Goal: Task Accomplishment & Management: Manage account settings

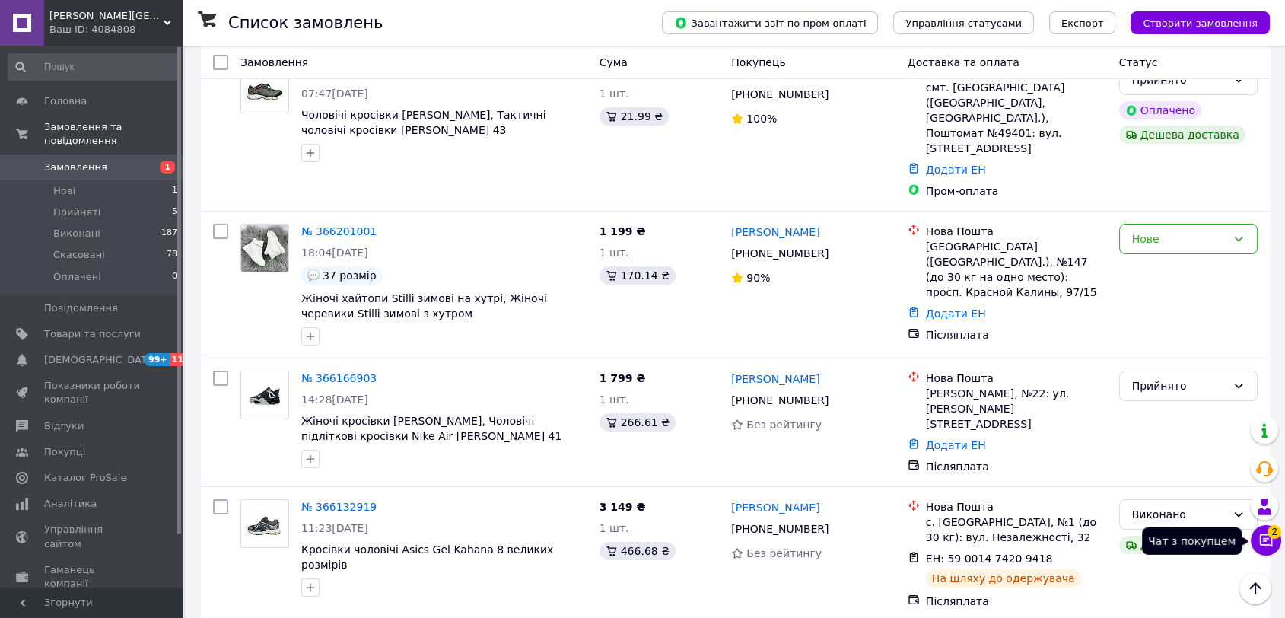
scroll to position [253, 0]
click at [1256, 539] on button "Чат з покупцем 2" at bounding box center [1266, 540] width 30 height 30
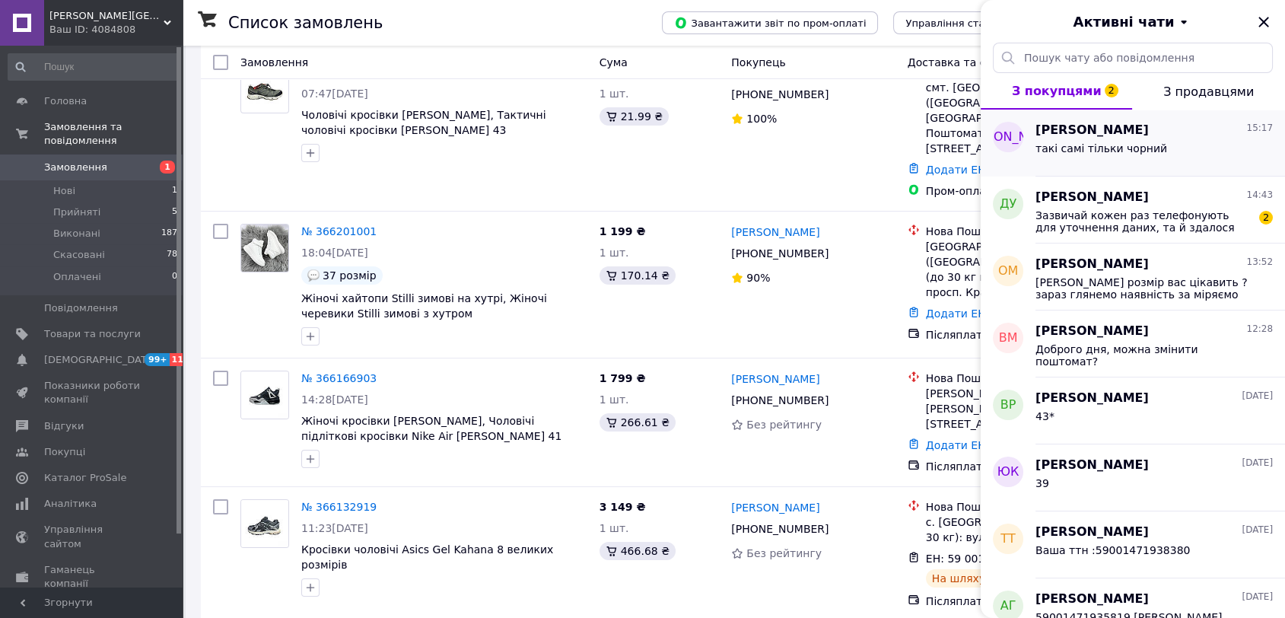
click at [1140, 165] on div "[PERSON_NAME] 15:17 такі самі тільки чорний" at bounding box center [1161, 143] width 250 height 67
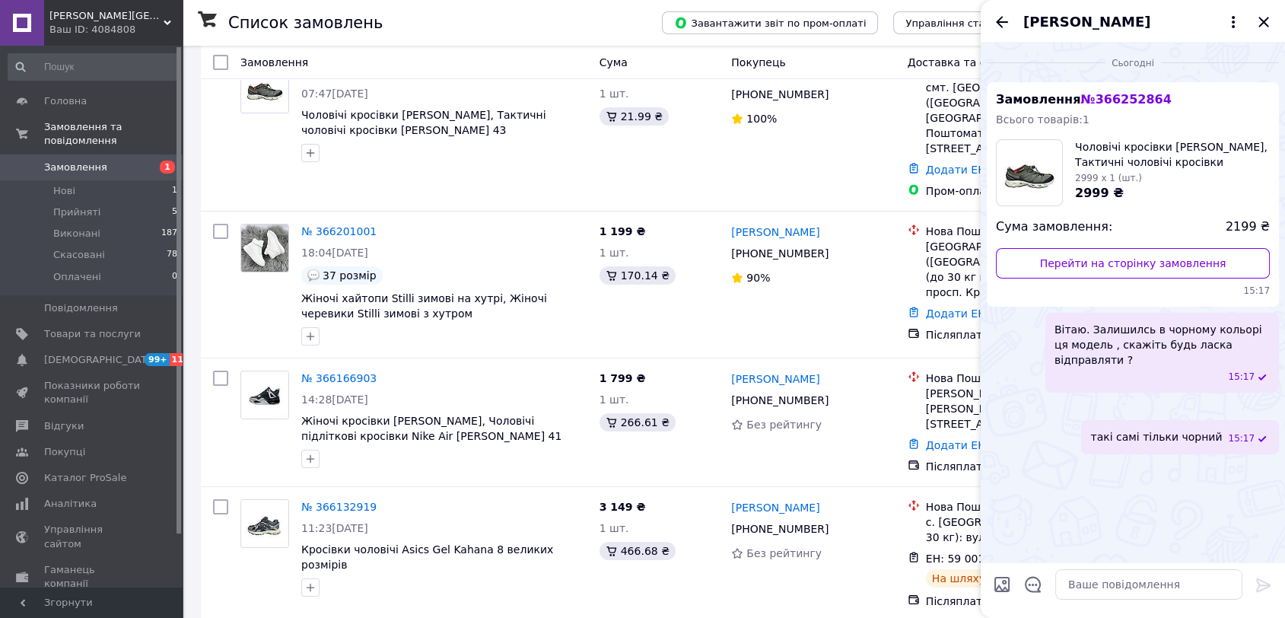
scroll to position [52, 0]
click at [996, 23] on icon "Назад" at bounding box center [1002, 22] width 18 height 18
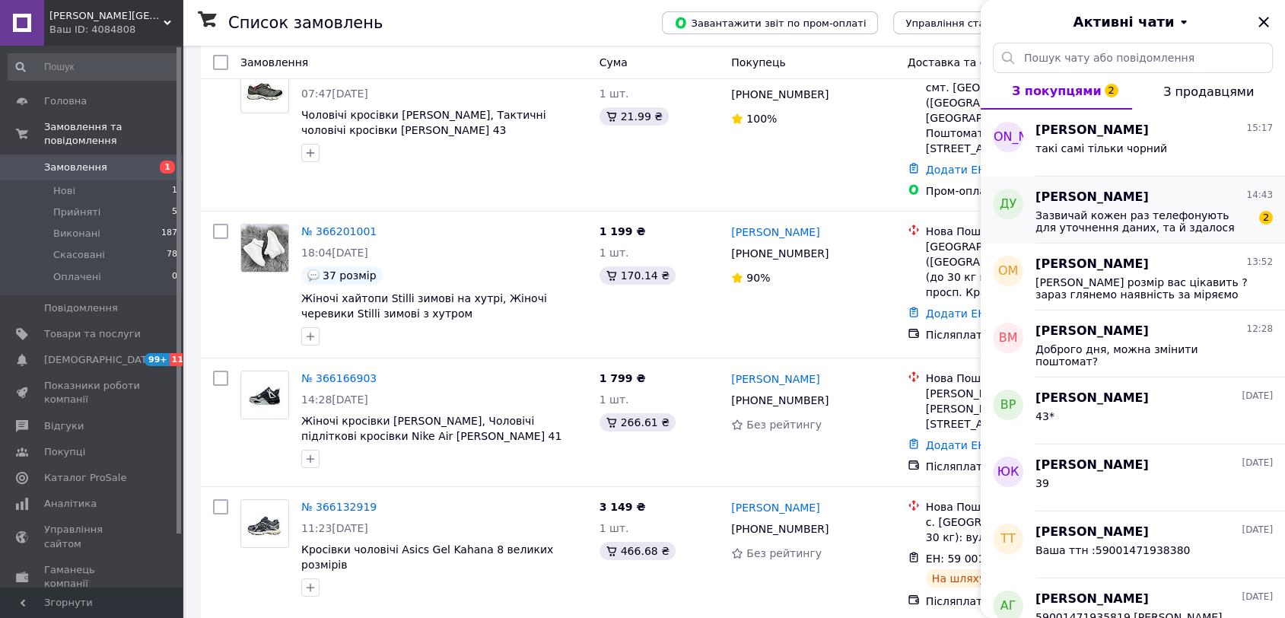
click at [1109, 225] on span "Зазвичай кожен раз телефонують для уточнення даних, та й здалося дивним" at bounding box center [1144, 221] width 216 height 24
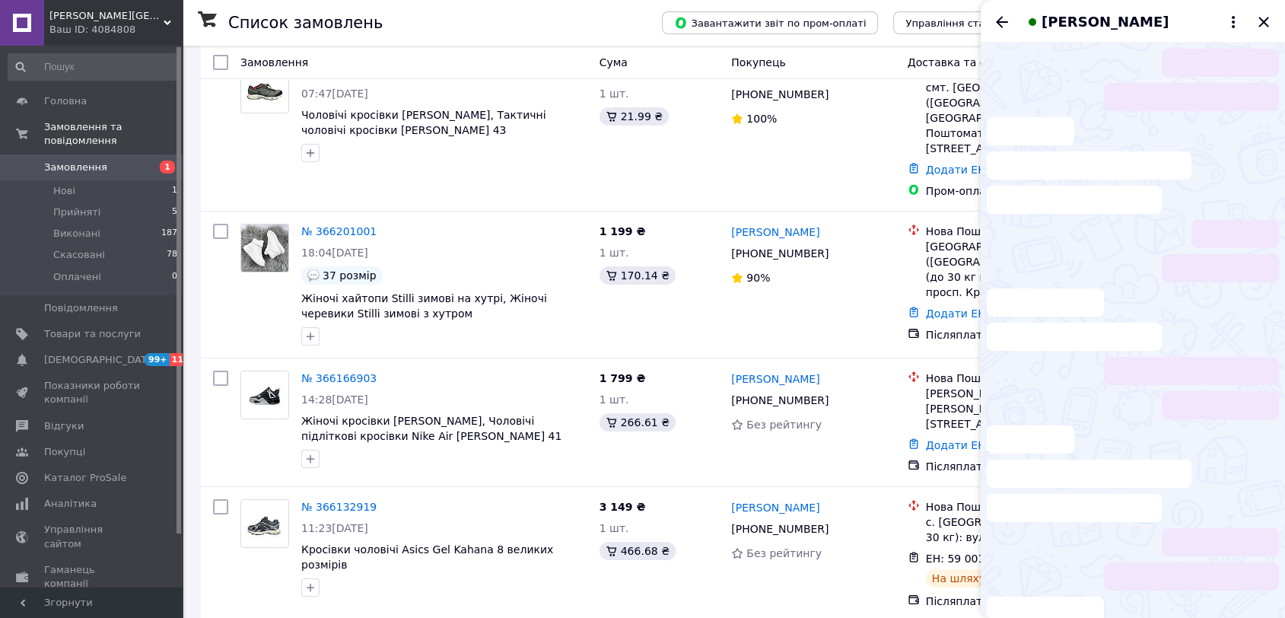
scroll to position [231, 0]
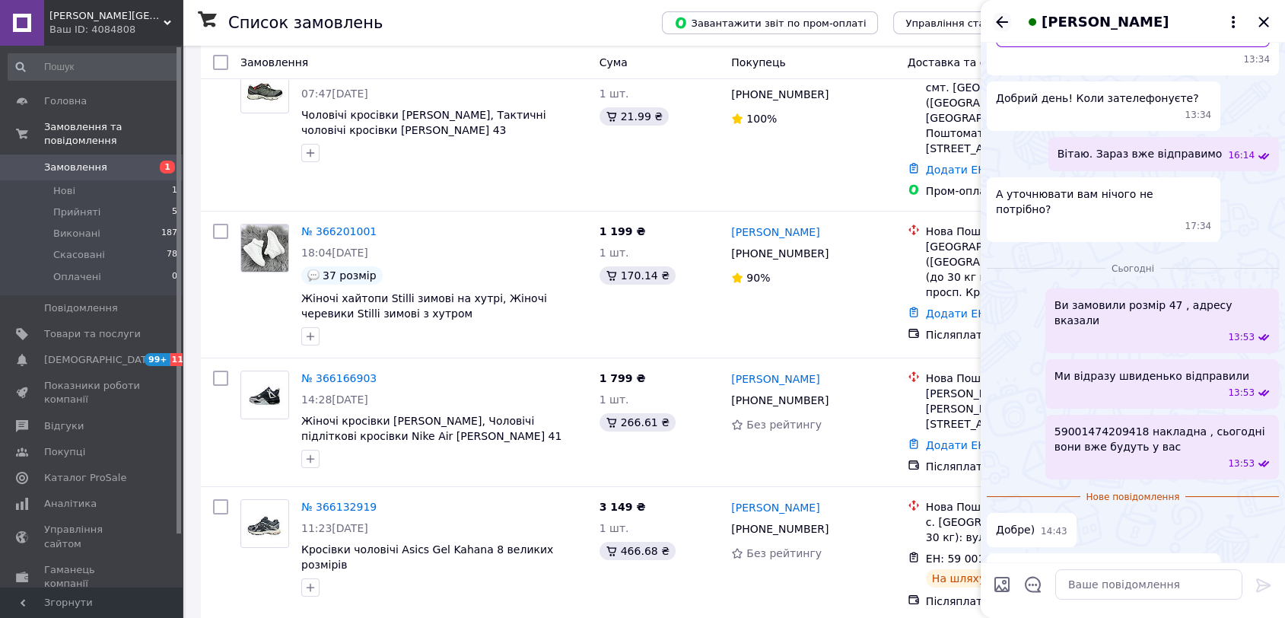
click at [1002, 30] on icon "Назад" at bounding box center [1002, 22] width 18 height 18
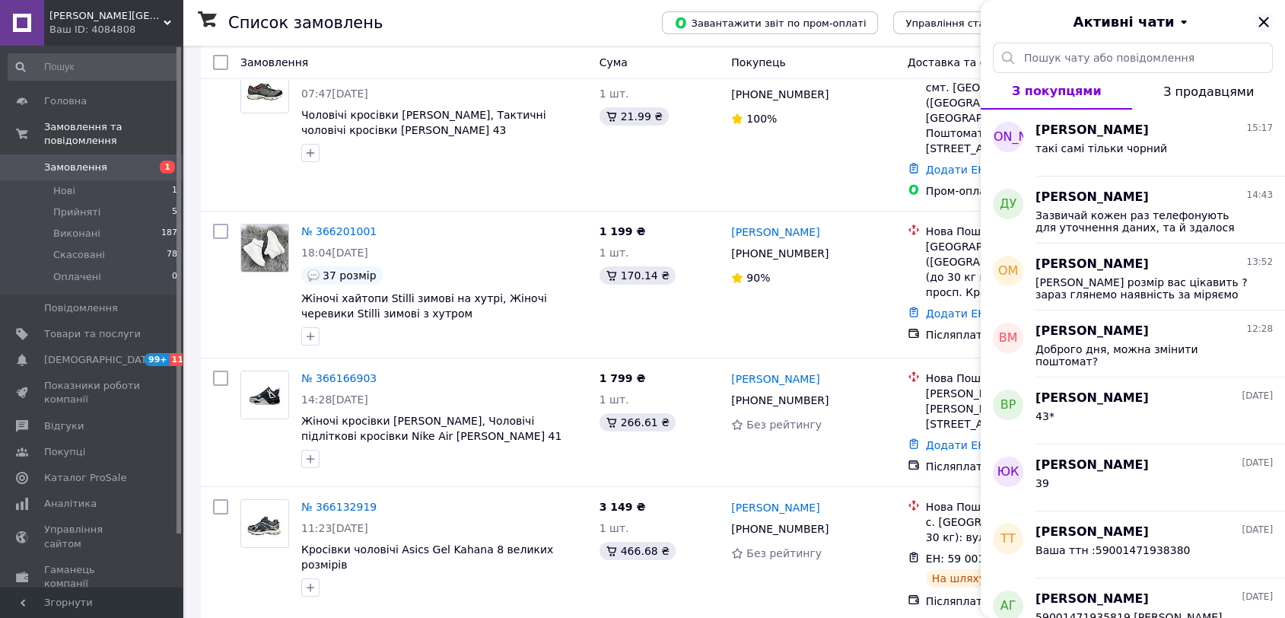
click at [1268, 22] on icon "Закрити" at bounding box center [1264, 22] width 18 height 18
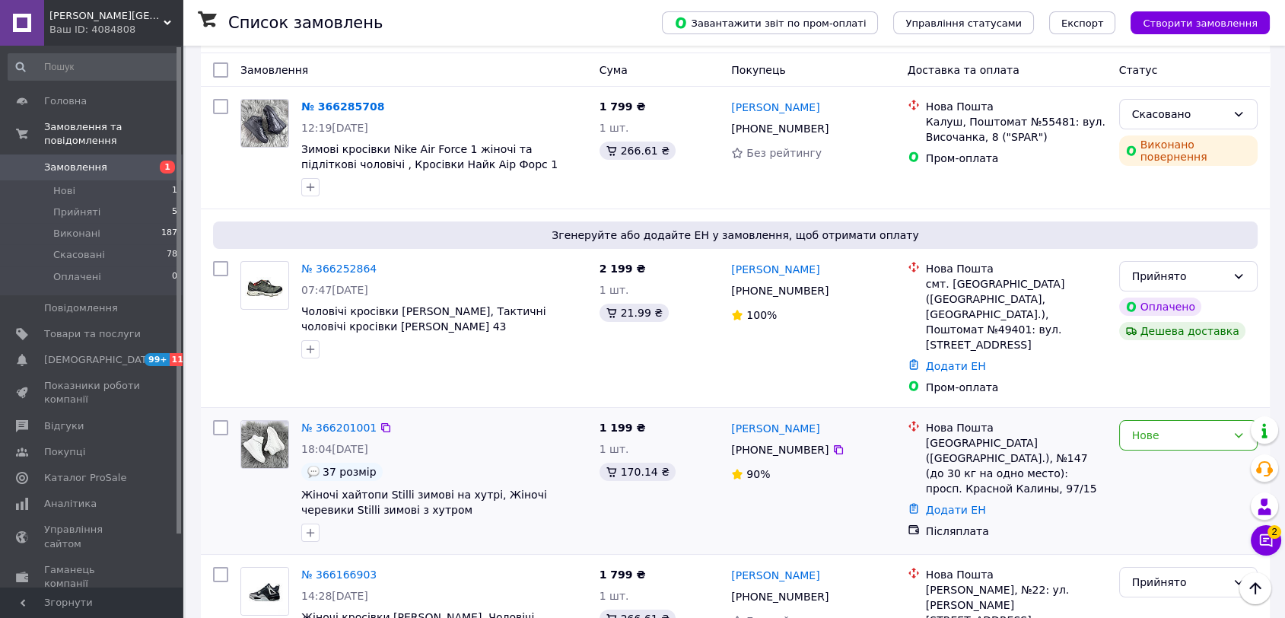
scroll to position [0, 0]
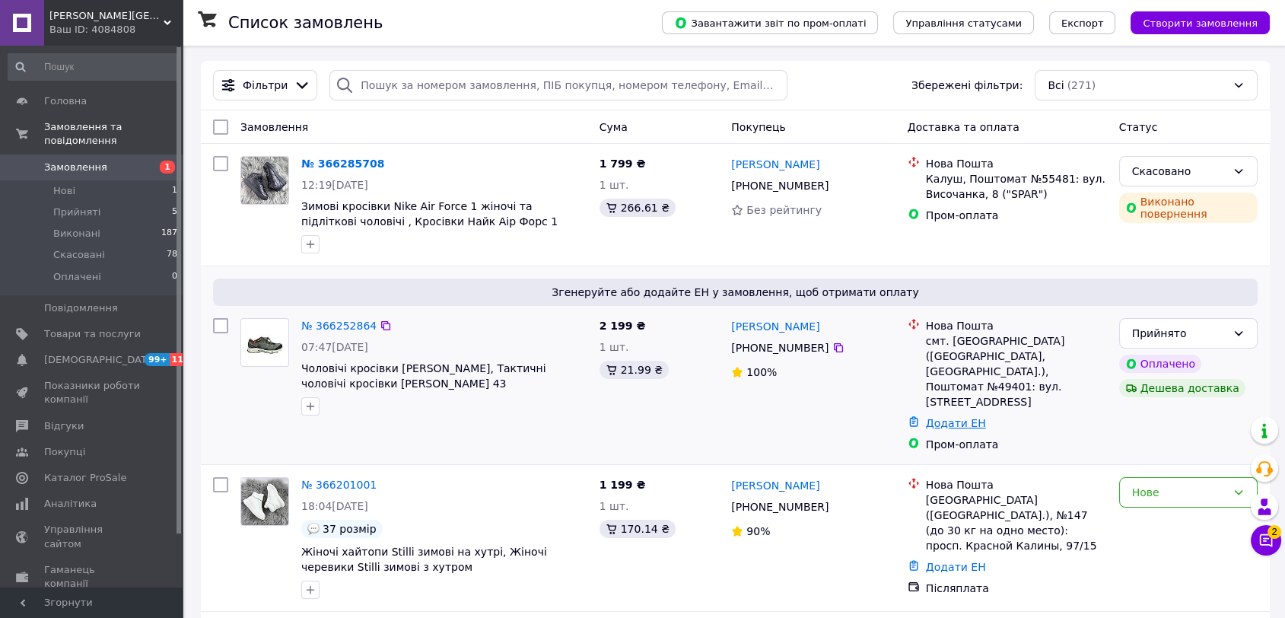
click at [975, 417] on link "Додати ЕН" at bounding box center [956, 423] width 60 height 12
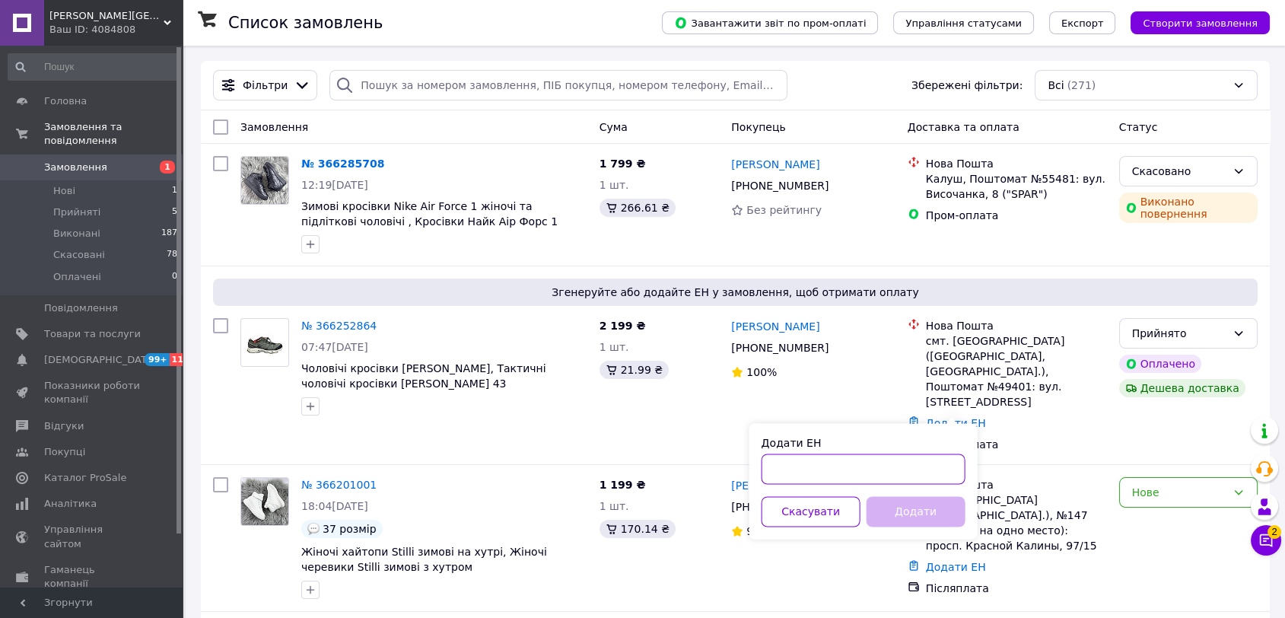
click at [860, 473] on input "Додати ЕН" at bounding box center [864, 468] width 204 height 30
type input "59001474862631"
click at [896, 514] on button "Додати" at bounding box center [916, 511] width 99 height 30
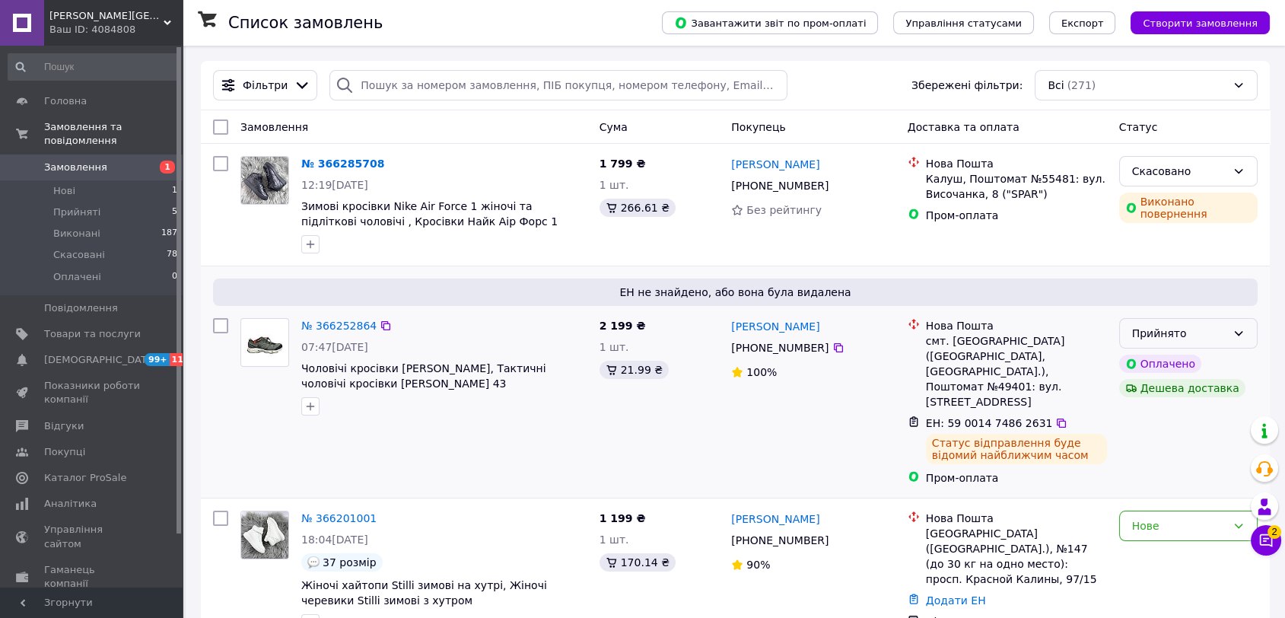
click at [1184, 327] on div "Прийнято" at bounding box center [1179, 333] width 94 height 17
click at [1166, 358] on li "Виконано" at bounding box center [1187, 365] width 137 height 27
